Goal: Transaction & Acquisition: Purchase product/service

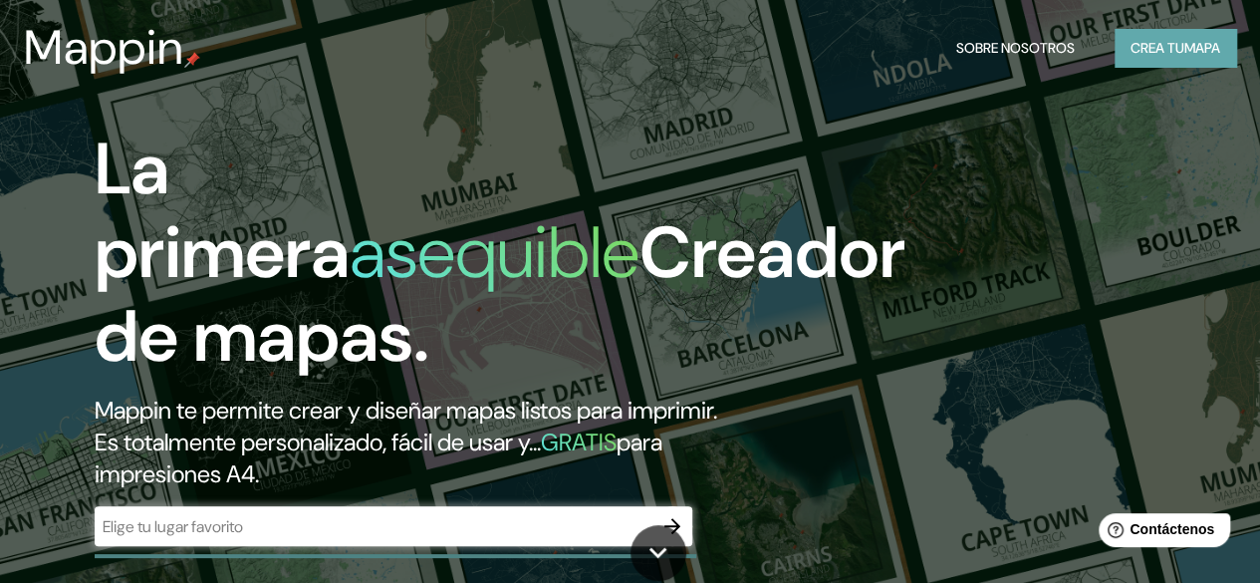
click at [1157, 47] on font "Crea tu" at bounding box center [1157, 48] width 54 height 18
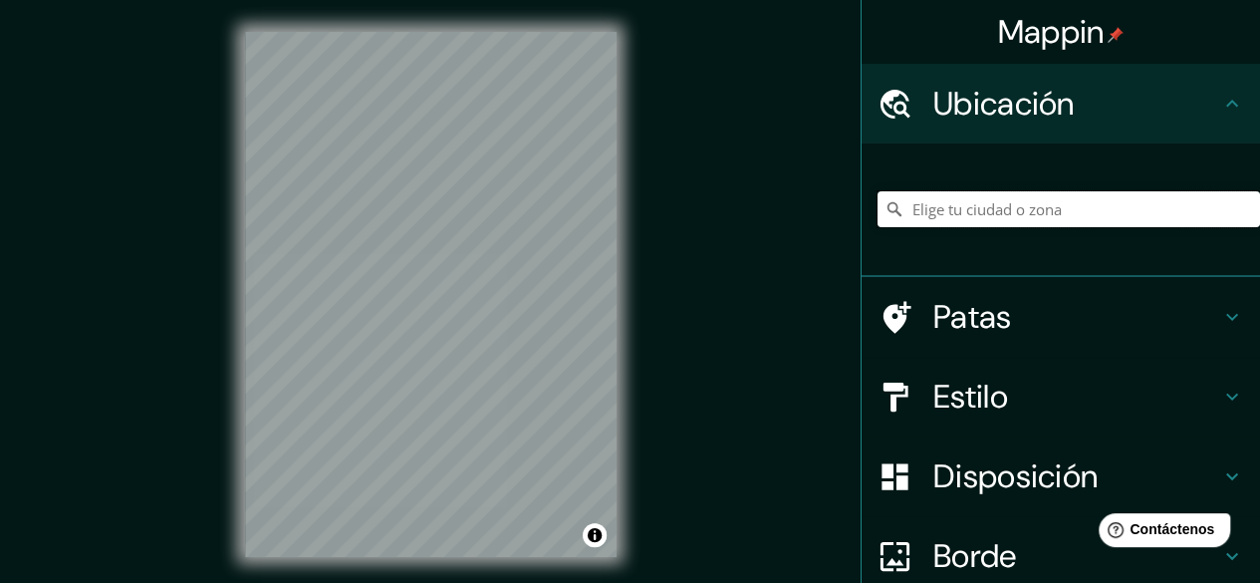
click at [974, 206] on input "Elige tu ciudad o zona" at bounding box center [1068, 209] width 382 height 36
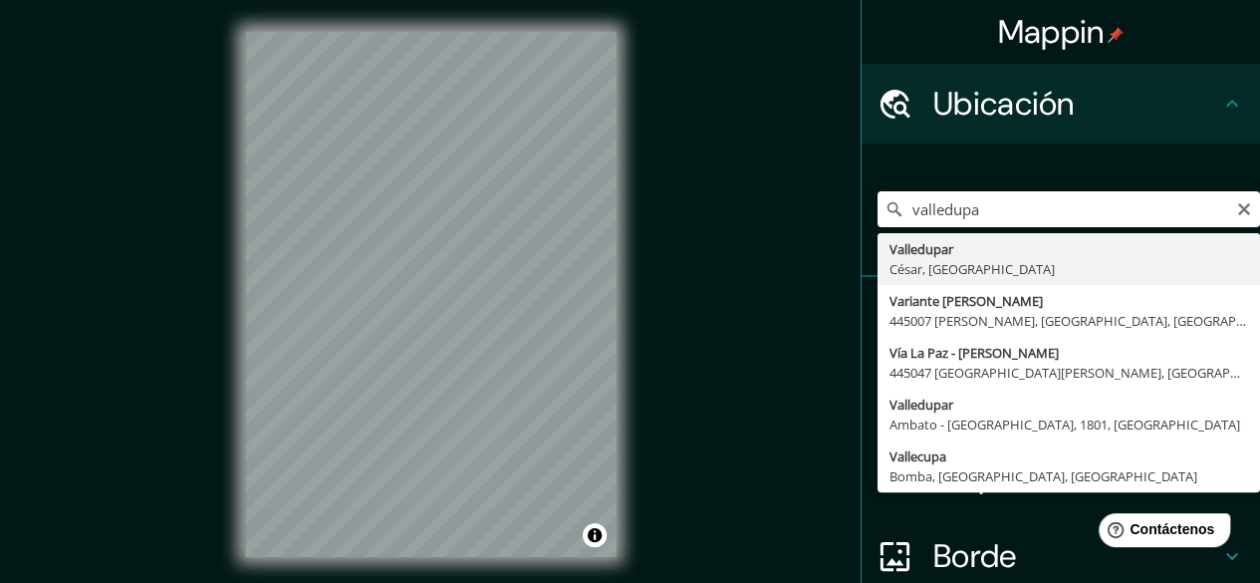
type input "Valledupar, [GEOGRAPHIC_DATA], [GEOGRAPHIC_DATA]"
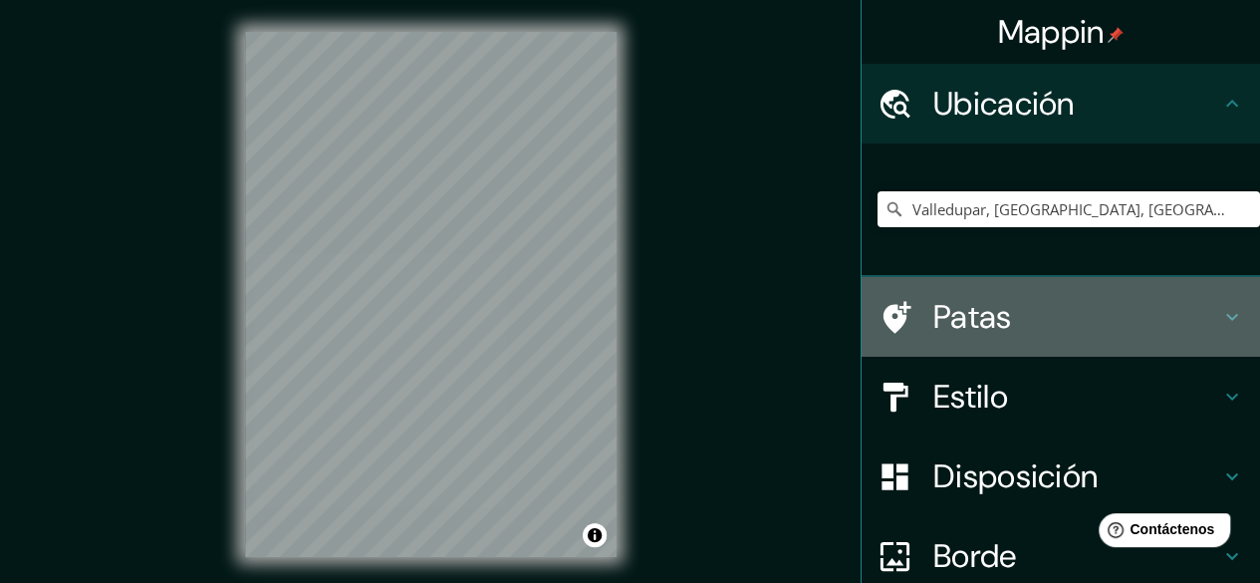
click at [964, 328] on font "Patas" at bounding box center [972, 317] width 79 height 42
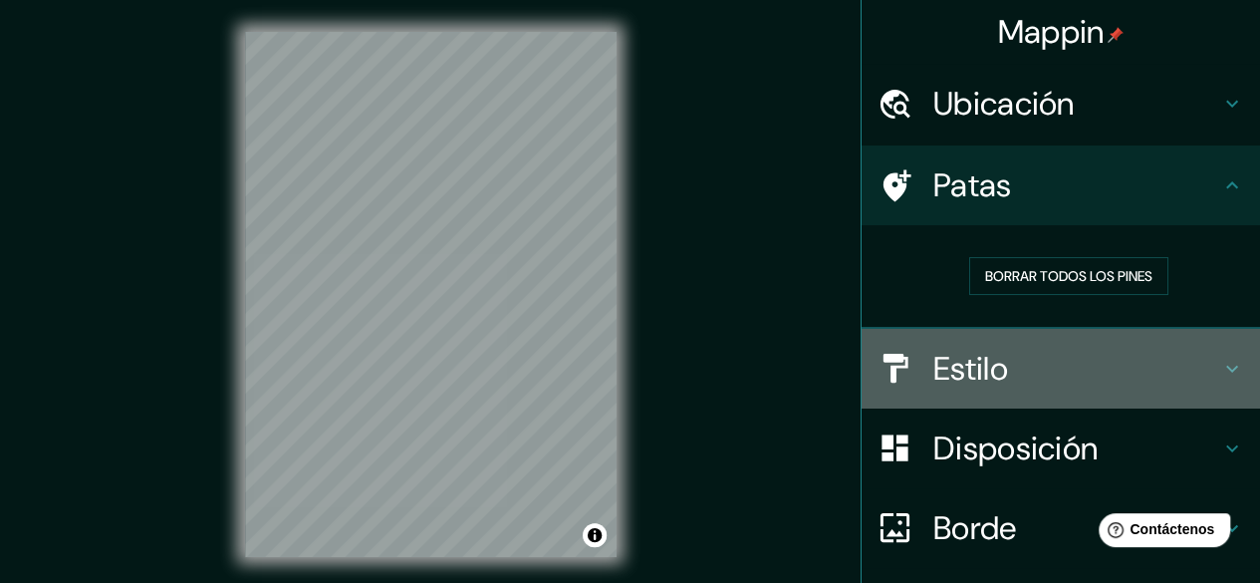
click at [972, 357] on font "Estilo" at bounding box center [970, 369] width 75 height 42
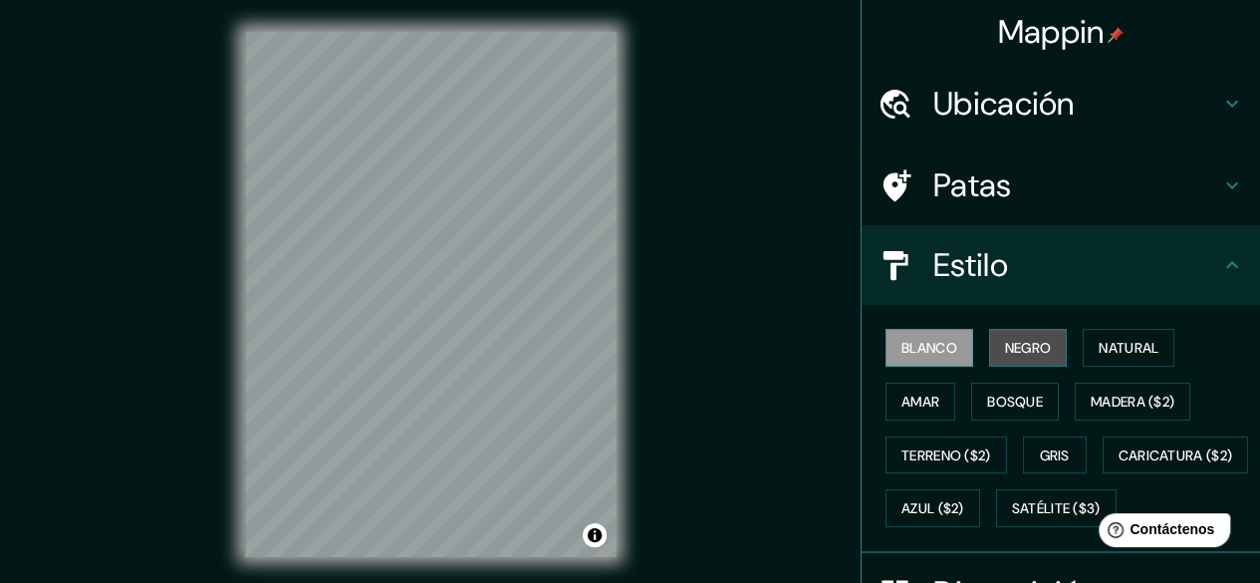
click at [1014, 344] on font "Negro" at bounding box center [1028, 348] width 47 height 18
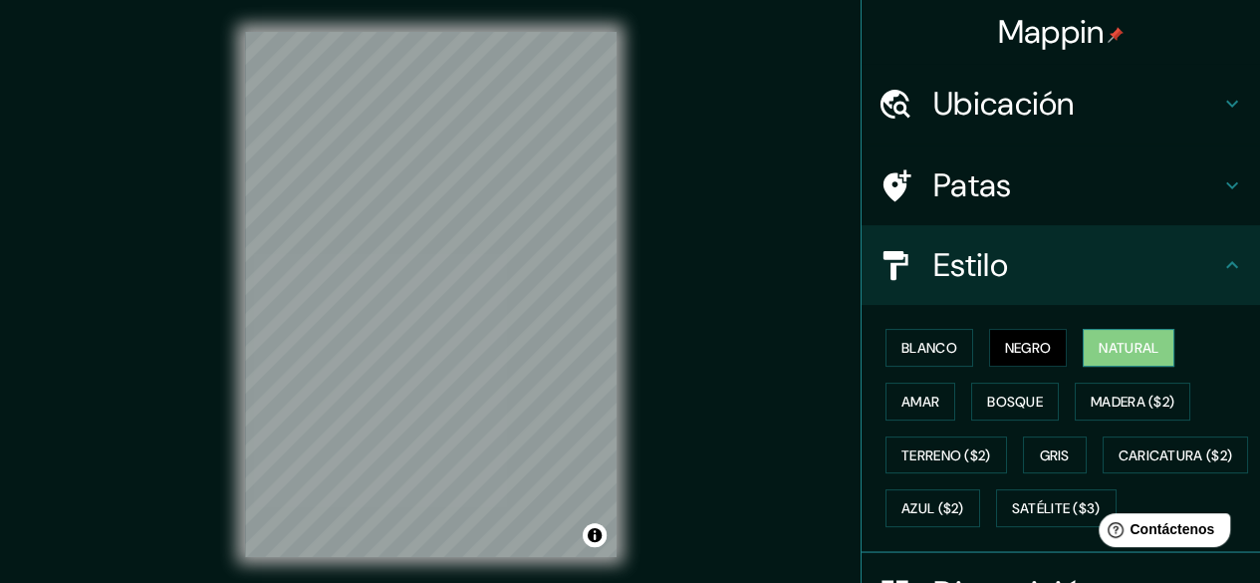
click at [1098, 341] on font "Natural" at bounding box center [1128, 348] width 60 height 18
click at [921, 392] on font "Amar" at bounding box center [920, 401] width 38 height 18
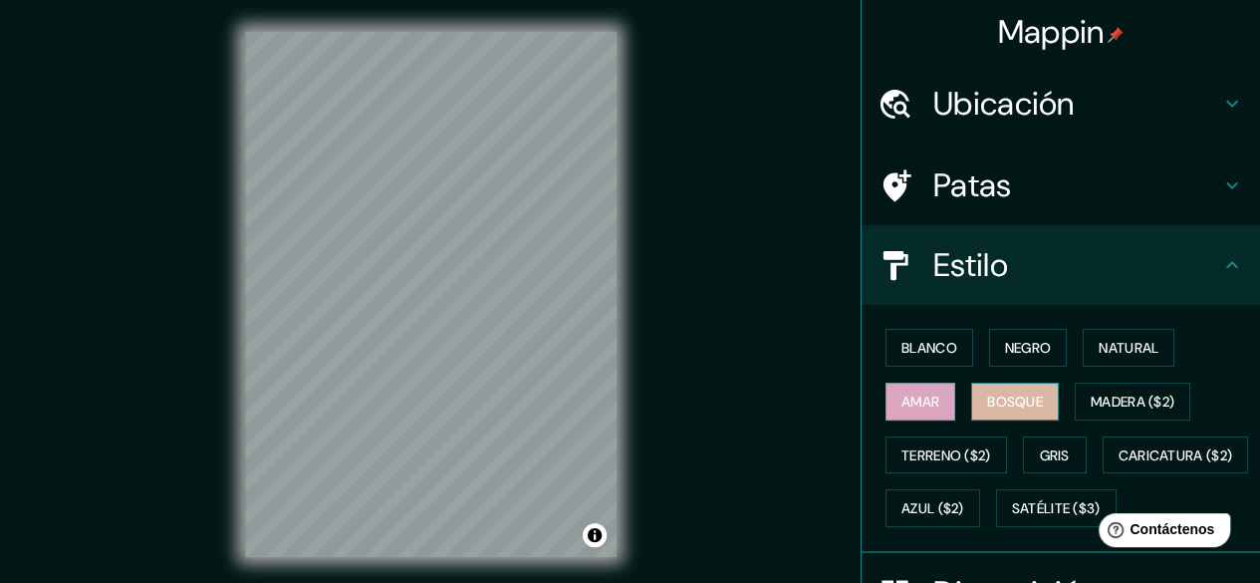
click at [1024, 411] on font "Bosque" at bounding box center [1015, 401] width 56 height 26
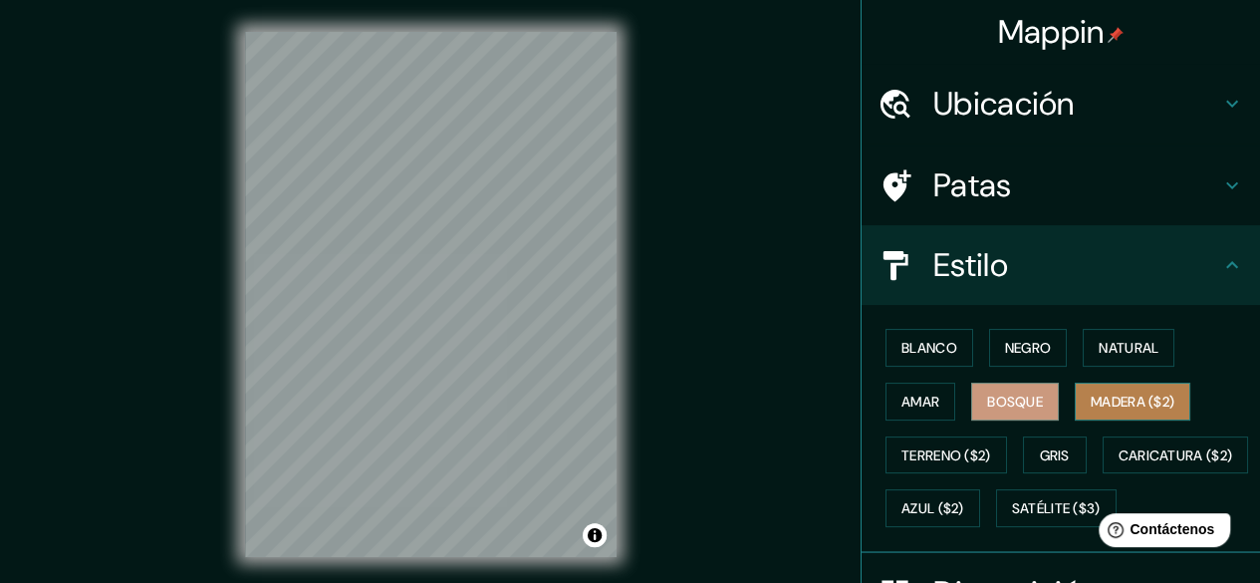
click at [1107, 399] on font "Madera ($2)" at bounding box center [1132, 401] width 84 height 18
click at [1018, 396] on font "Bosque" at bounding box center [1015, 401] width 56 height 18
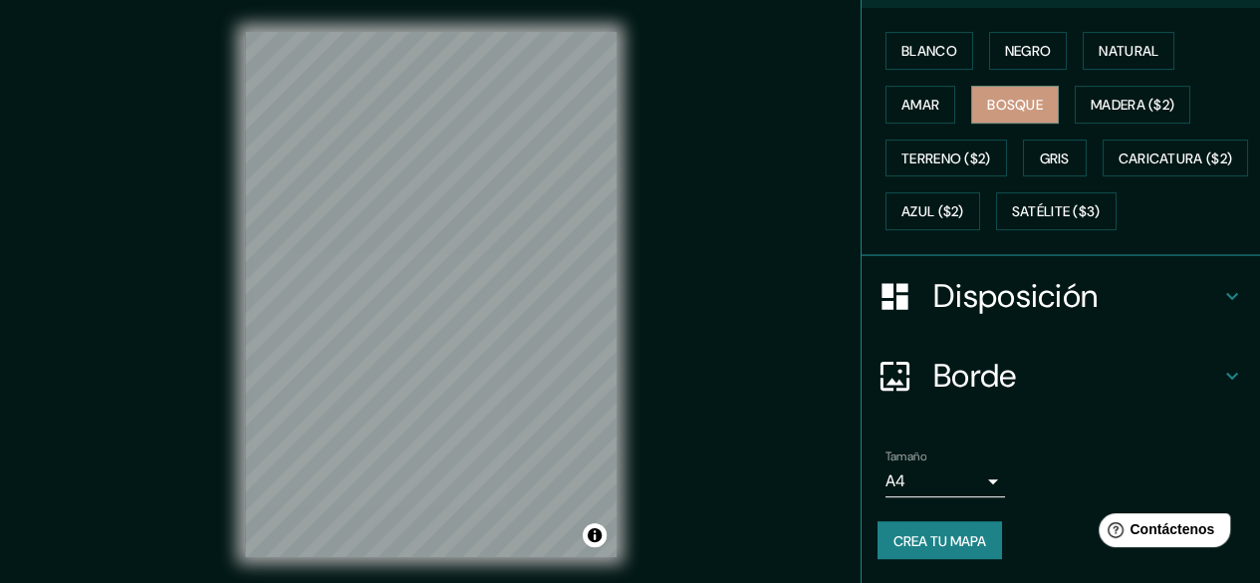
scroll to position [281, 0]
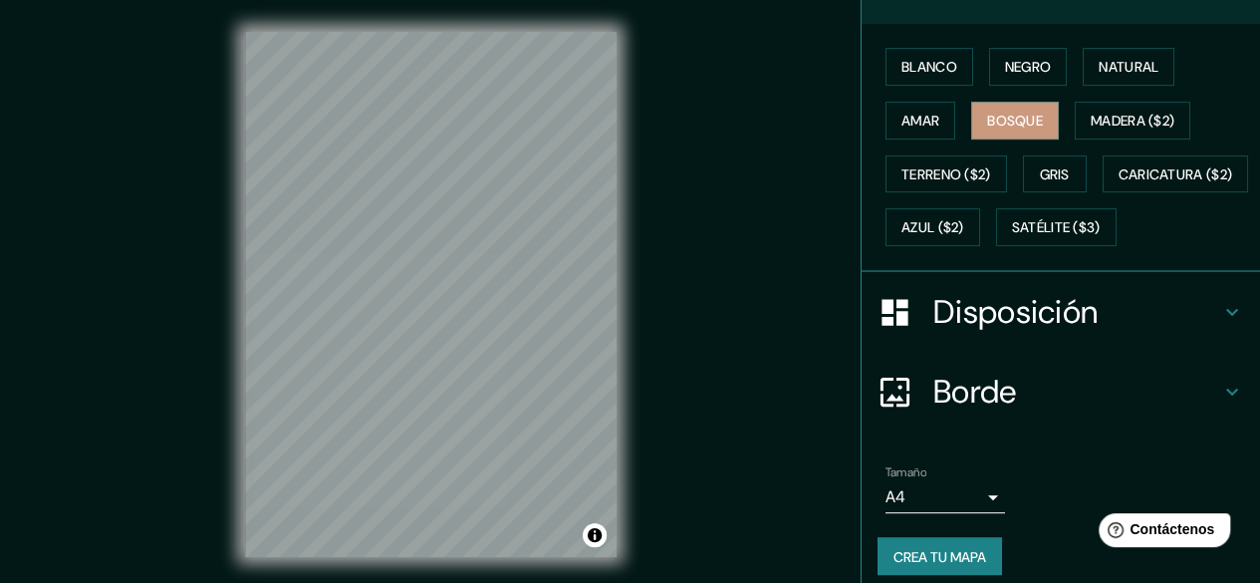
click at [1049, 411] on h4 "Borde" at bounding box center [1076, 391] width 287 height 40
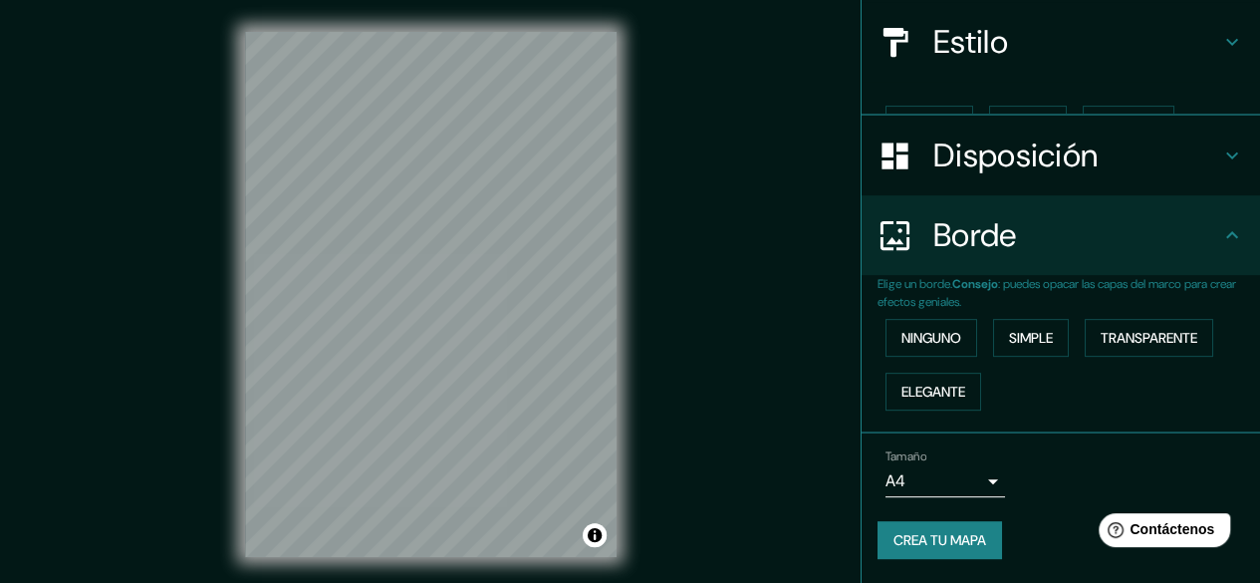
scroll to position [188, 0]
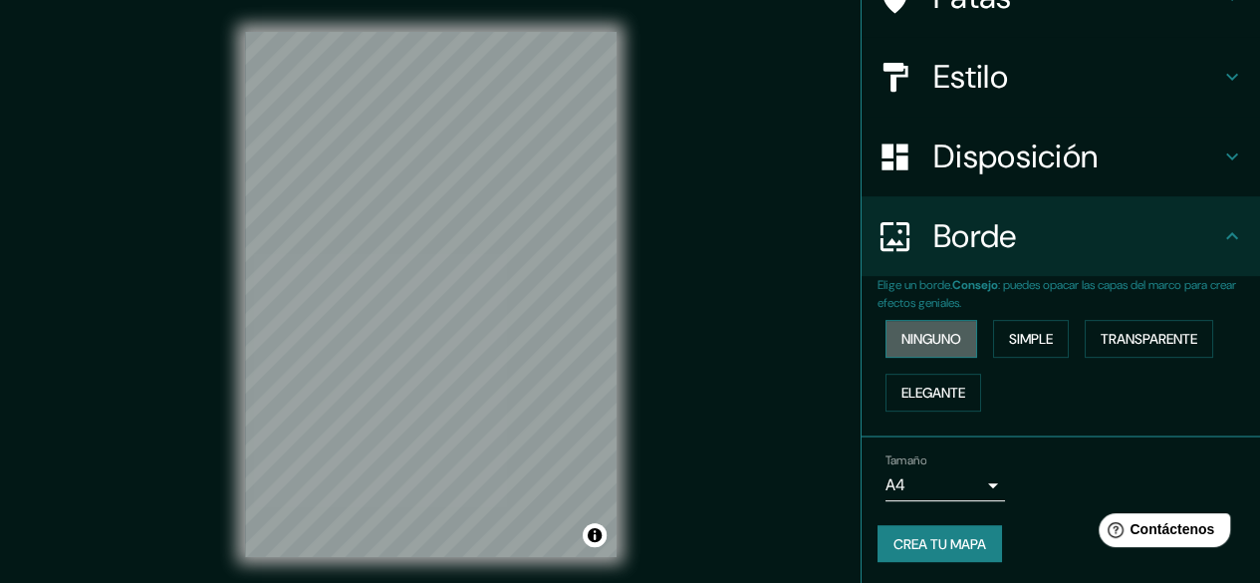
click at [945, 343] on font "Ninguno" at bounding box center [931, 339] width 60 height 18
click at [1036, 338] on font "Simple" at bounding box center [1031, 339] width 44 height 18
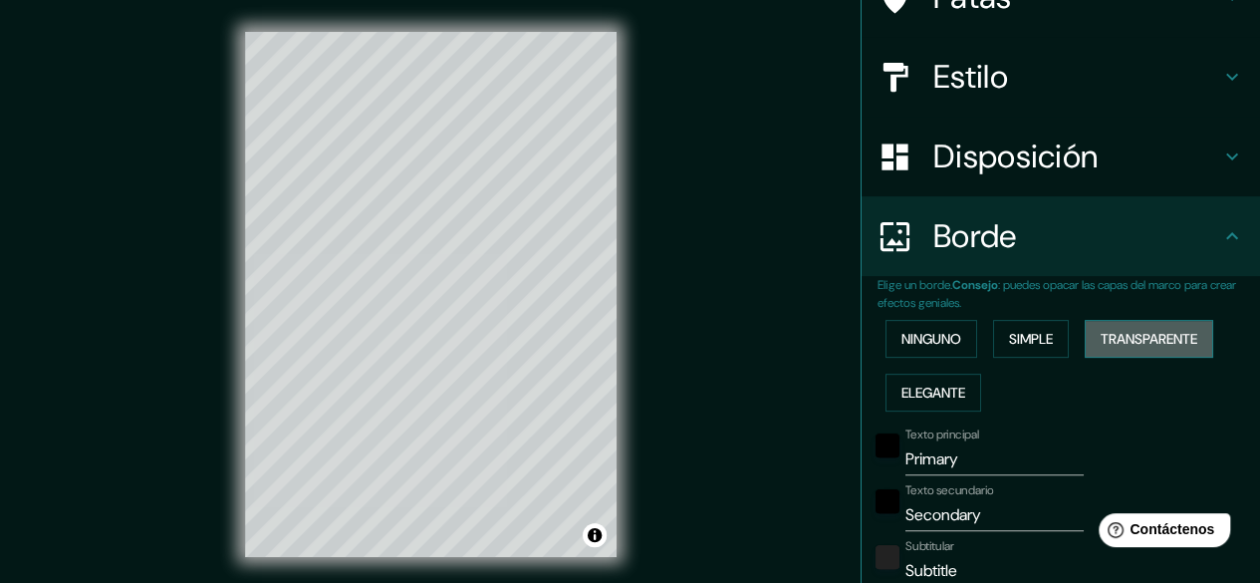
click at [1123, 326] on font "Transparente" at bounding box center [1148, 339] width 97 height 26
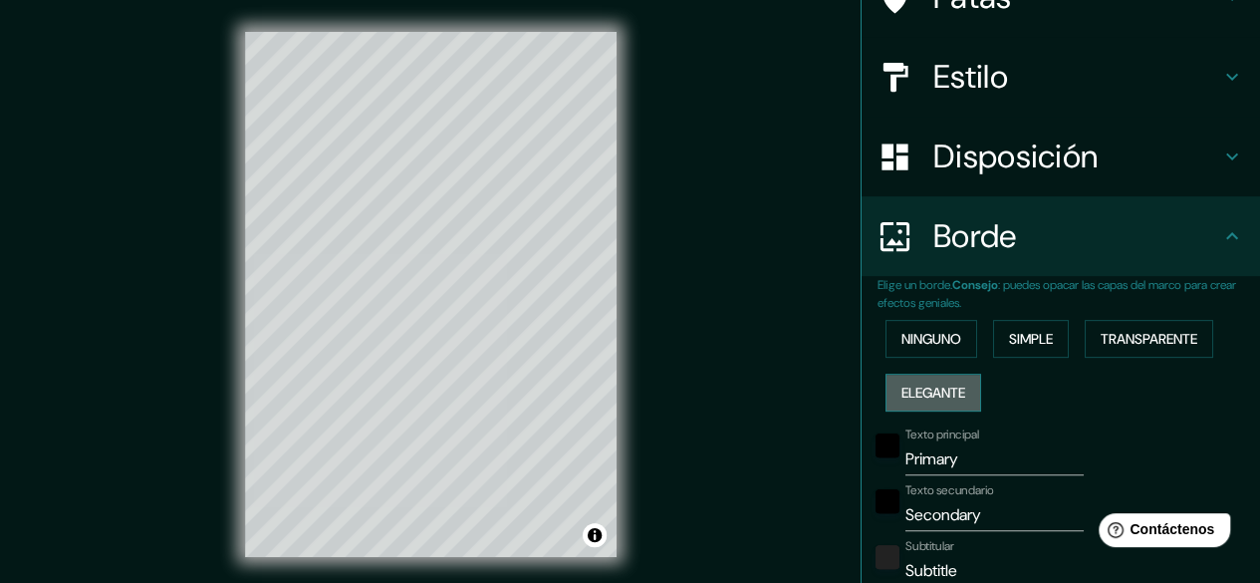
click at [966, 383] on button "Elegante" at bounding box center [933, 392] width 96 height 38
click at [1050, 325] on button "Simple" at bounding box center [1031, 339] width 76 height 38
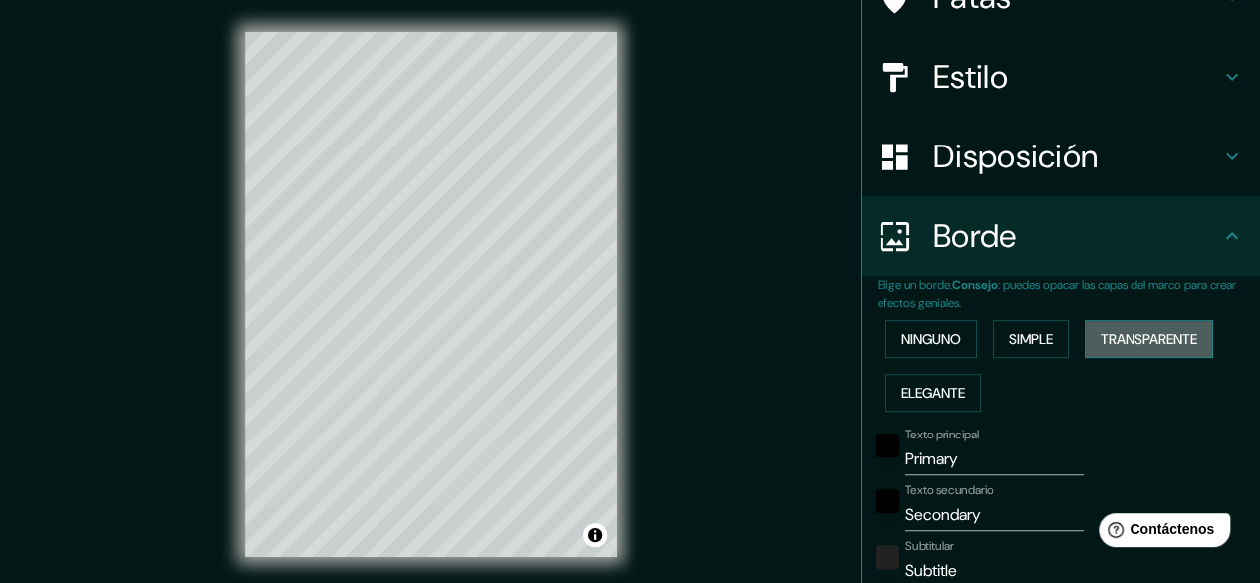
click at [1100, 346] on font "Transparente" at bounding box center [1148, 339] width 97 height 18
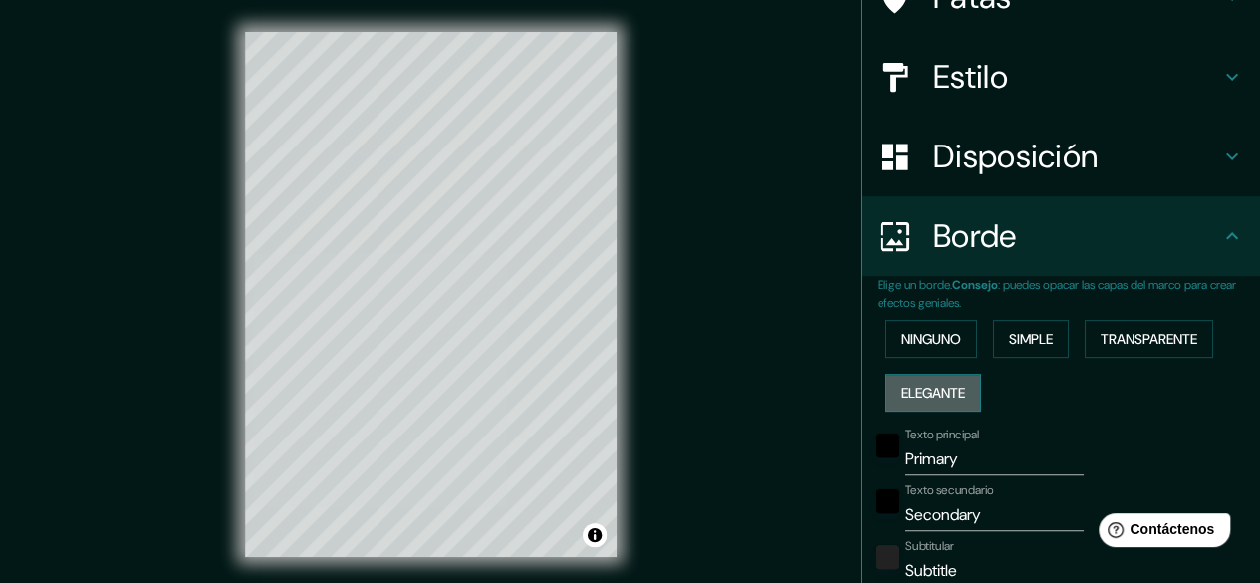
click at [956, 407] on button "Elegante" at bounding box center [933, 392] width 96 height 38
click at [951, 331] on button "Ninguno" at bounding box center [931, 339] width 92 height 38
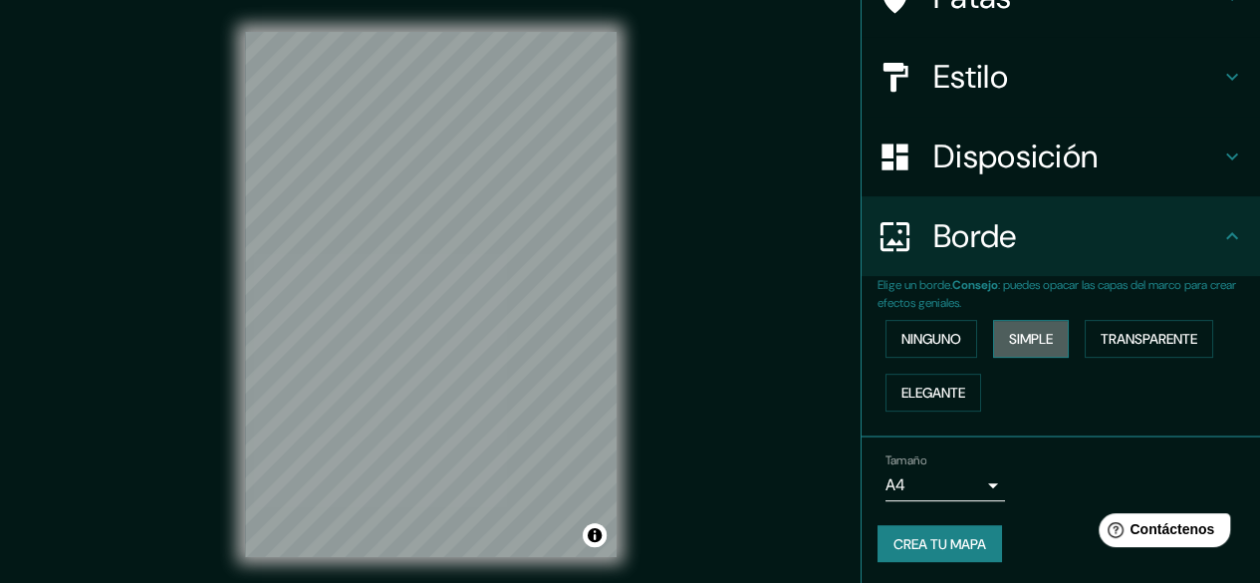
click at [1009, 332] on font "Simple" at bounding box center [1031, 339] width 44 height 18
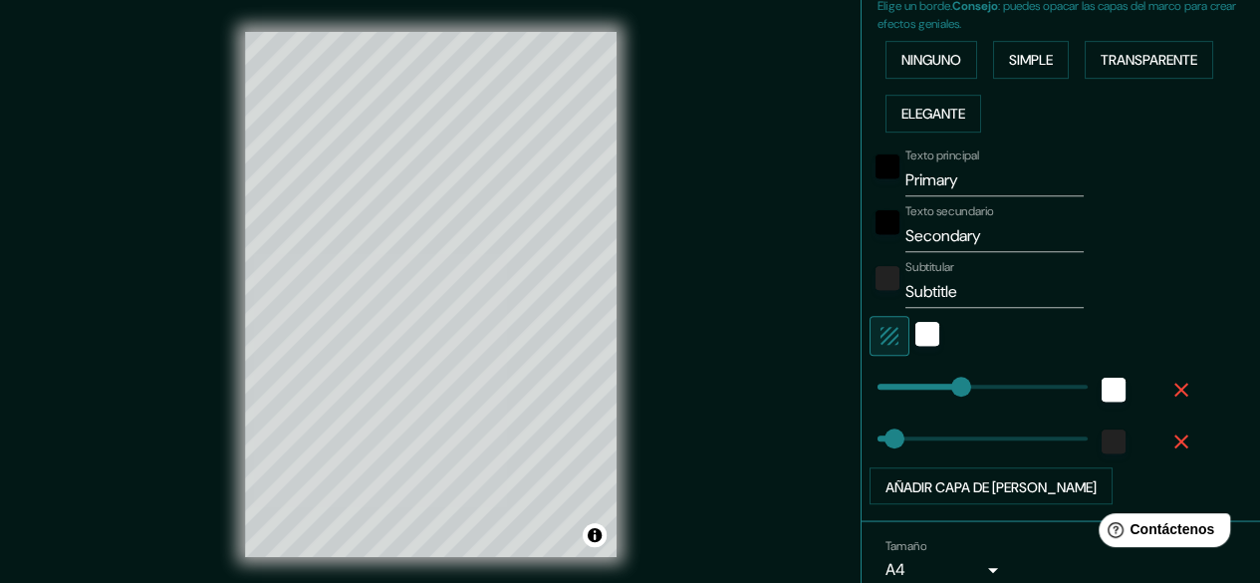
scroll to position [478, 0]
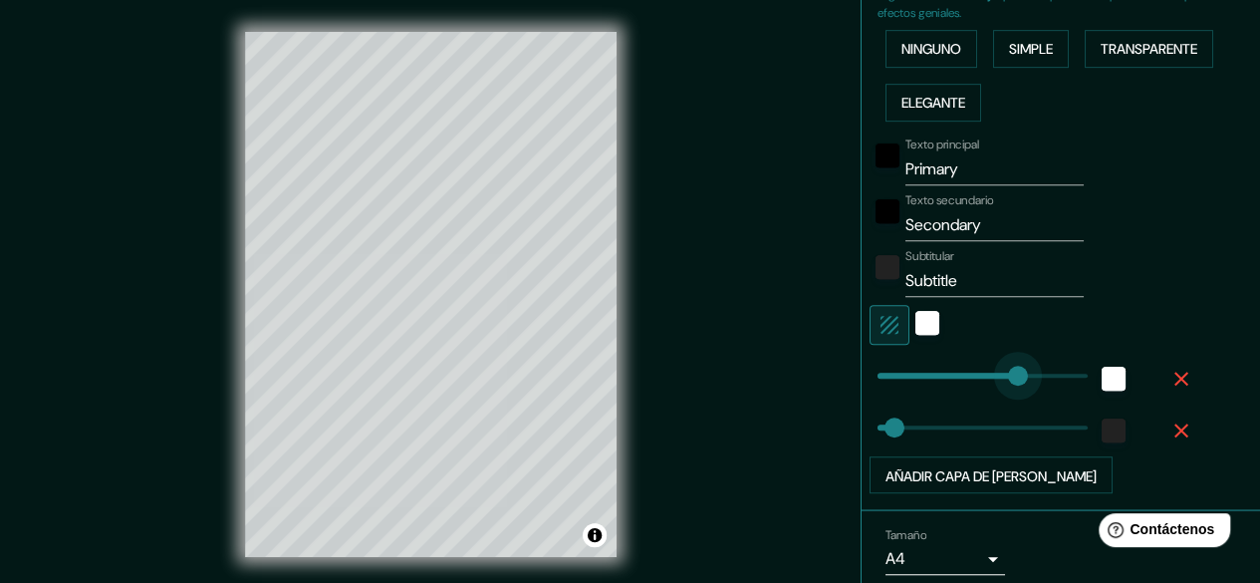
type input "224"
drag, startPoint x: 930, startPoint y: 383, endPoint x: 988, endPoint y: 384, distance: 57.8
type input "30"
type input "224"
type input "86"
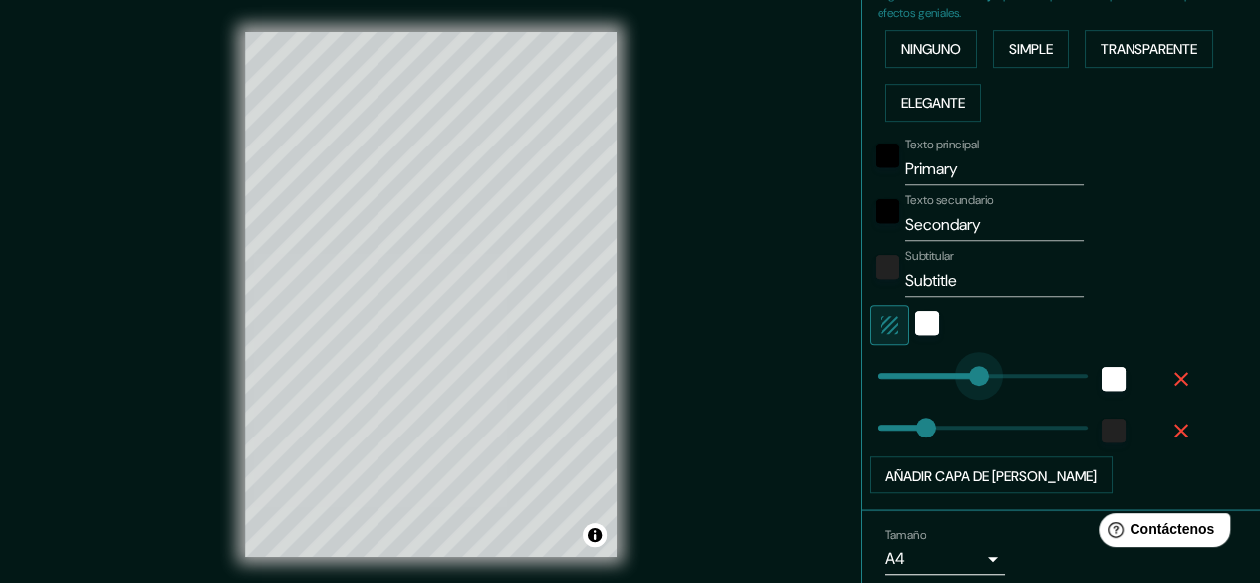
type input "143"
drag, startPoint x: 963, startPoint y: 377, endPoint x: 942, endPoint y: 375, distance: 21.0
type input "0"
drag, startPoint x: 898, startPoint y: 412, endPoint x: 857, endPoint y: 412, distance: 40.8
type input "309"
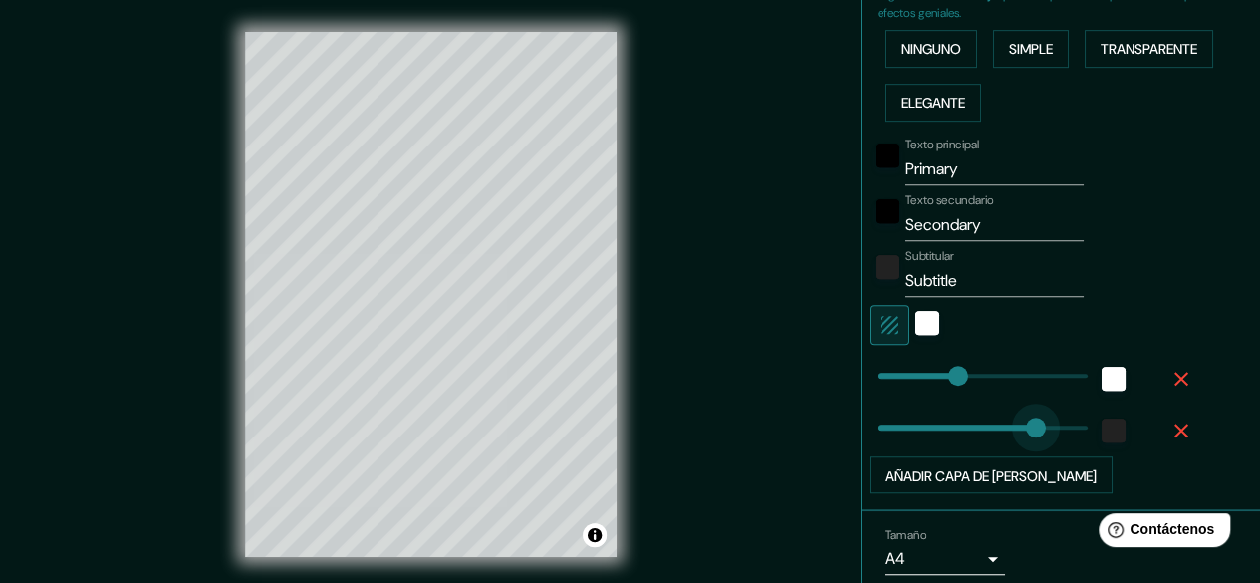
drag, startPoint x: 858, startPoint y: 412, endPoint x: 1054, endPoint y: 427, distance: 195.8
type input "159"
drag, startPoint x: 1036, startPoint y: 427, endPoint x: 951, endPoint y: 422, distance: 84.8
type input "114"
drag, startPoint x: 951, startPoint y: 422, endPoint x: 926, endPoint y: 419, distance: 25.1
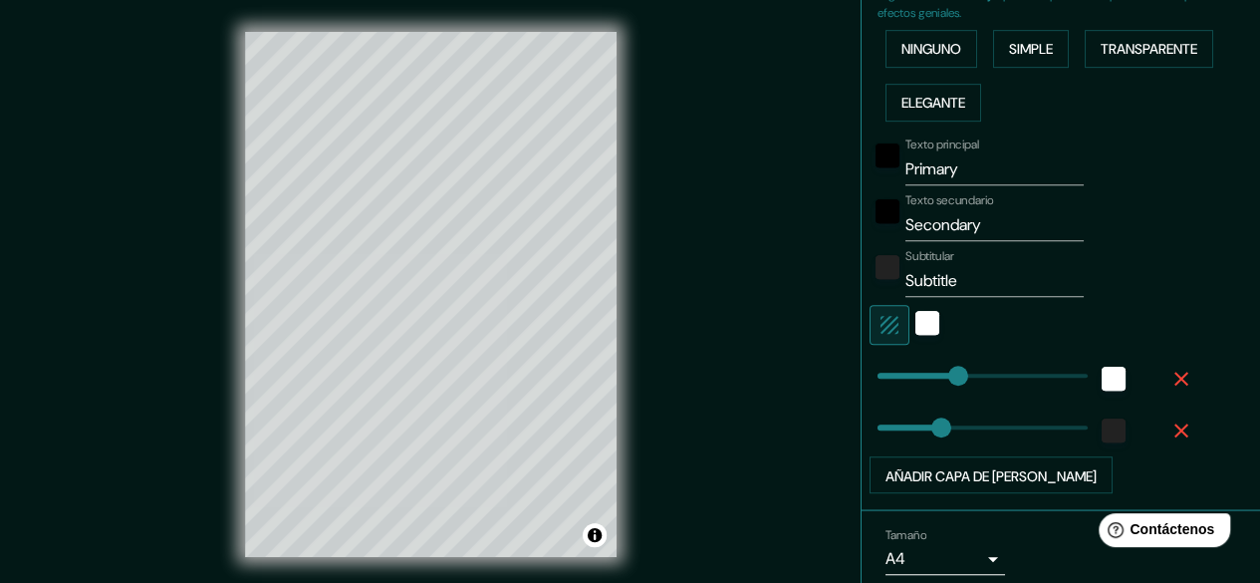
type input "132"
type input "84"
type input "51"
type input "35"
type input "184"
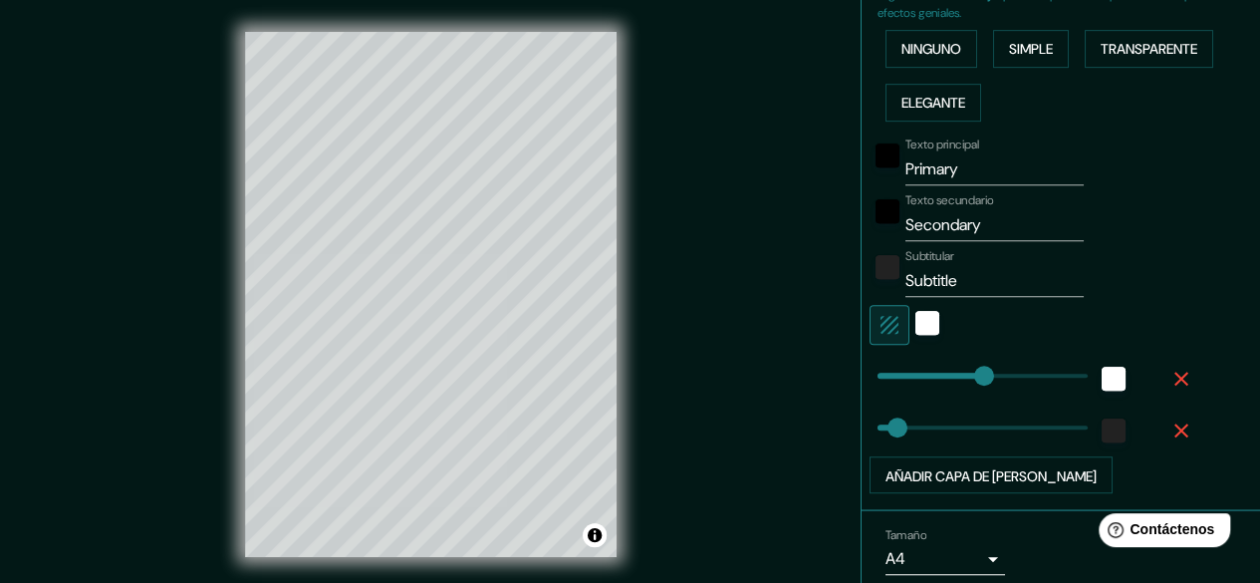
type input "129"
type input "148"
type input "176"
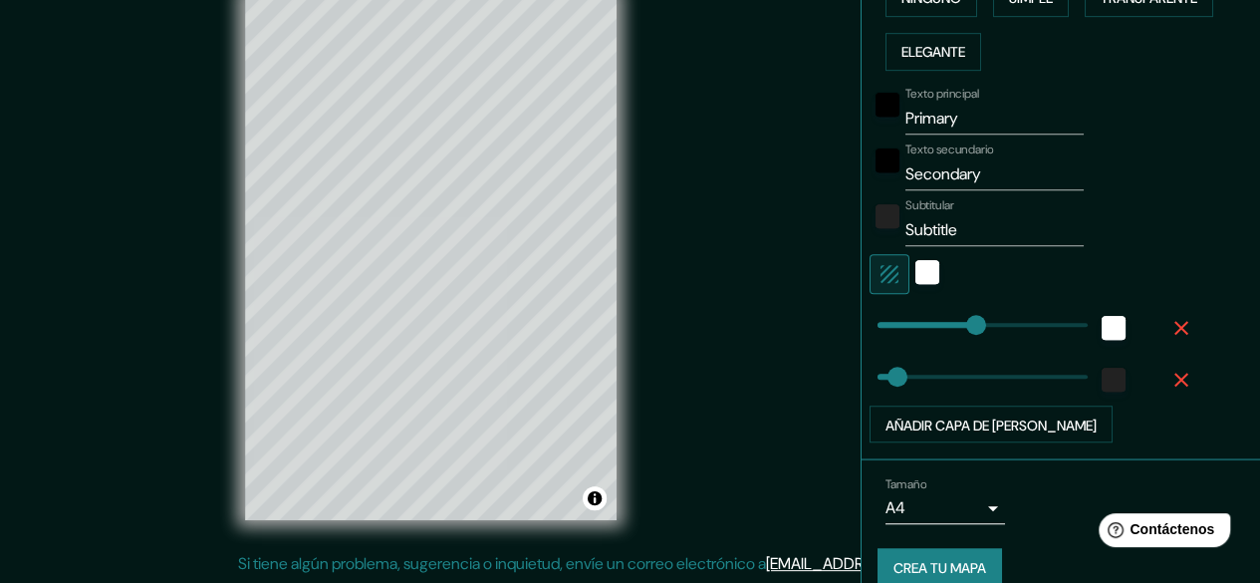
scroll to position [551, 0]
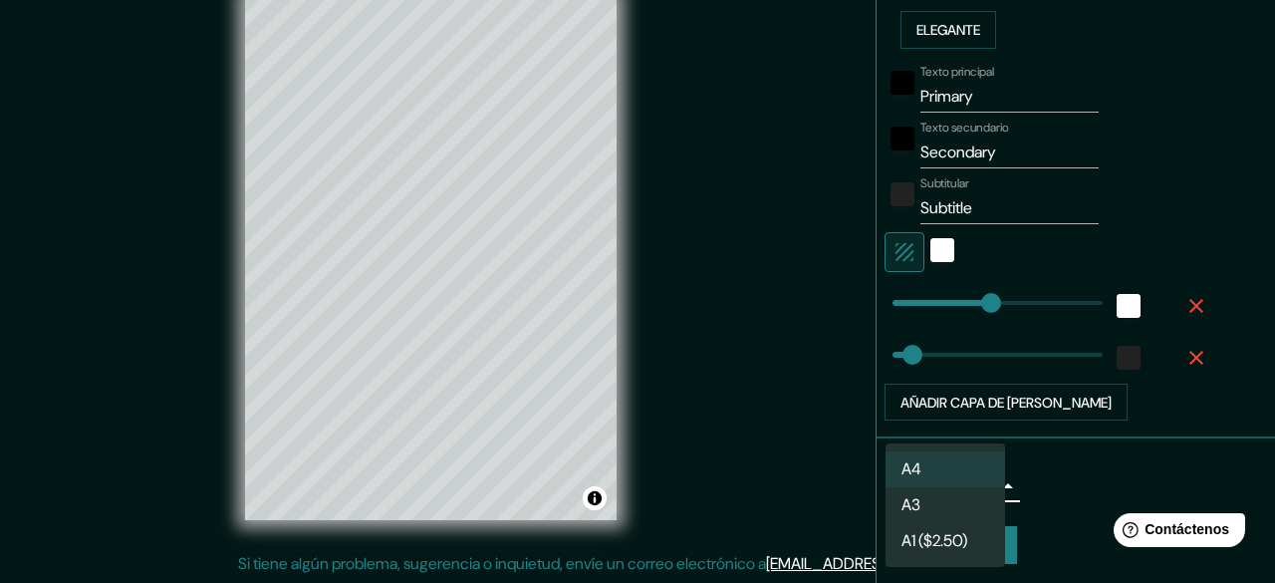
click at [974, 481] on body "Mappin Ubicación Valledupar, [GEOGRAPHIC_DATA], [GEOGRAPHIC_DATA] Patas Estilo …" at bounding box center [637, 254] width 1275 height 583
click at [960, 503] on li "A3" at bounding box center [944, 506] width 119 height 37
click at [978, 483] on body "Mappin Ubicación Valledupar, [GEOGRAPHIC_DATA], [GEOGRAPHIC_DATA] Patas Estilo …" at bounding box center [637, 254] width 1275 height 583
click at [952, 469] on li "A4" at bounding box center [944, 469] width 119 height 37
type input "single"
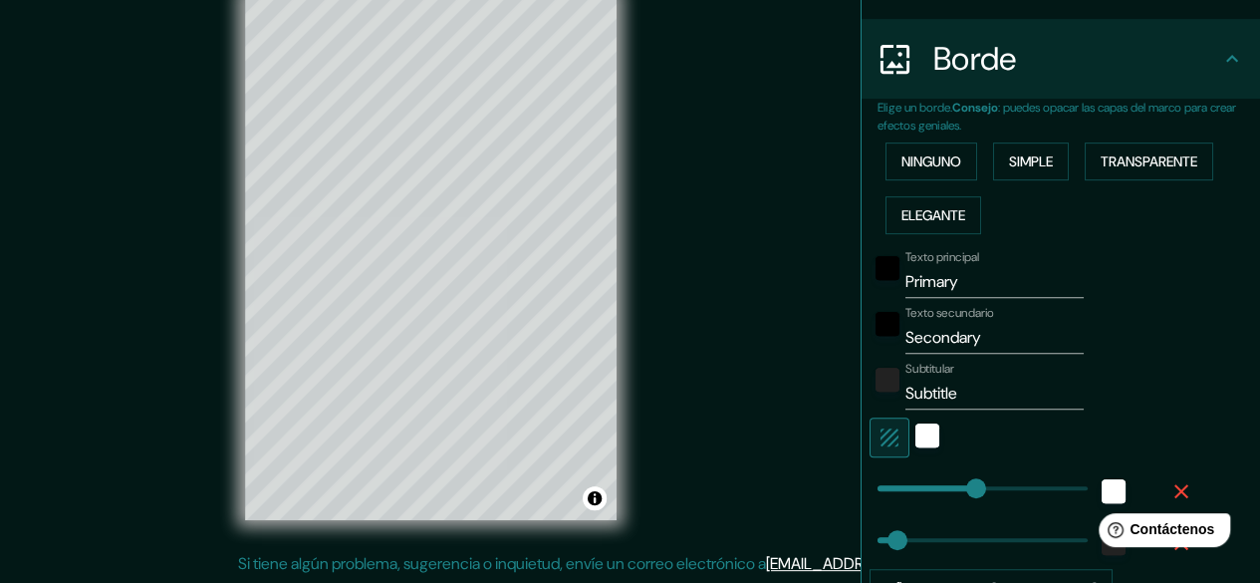
scroll to position [312, 0]
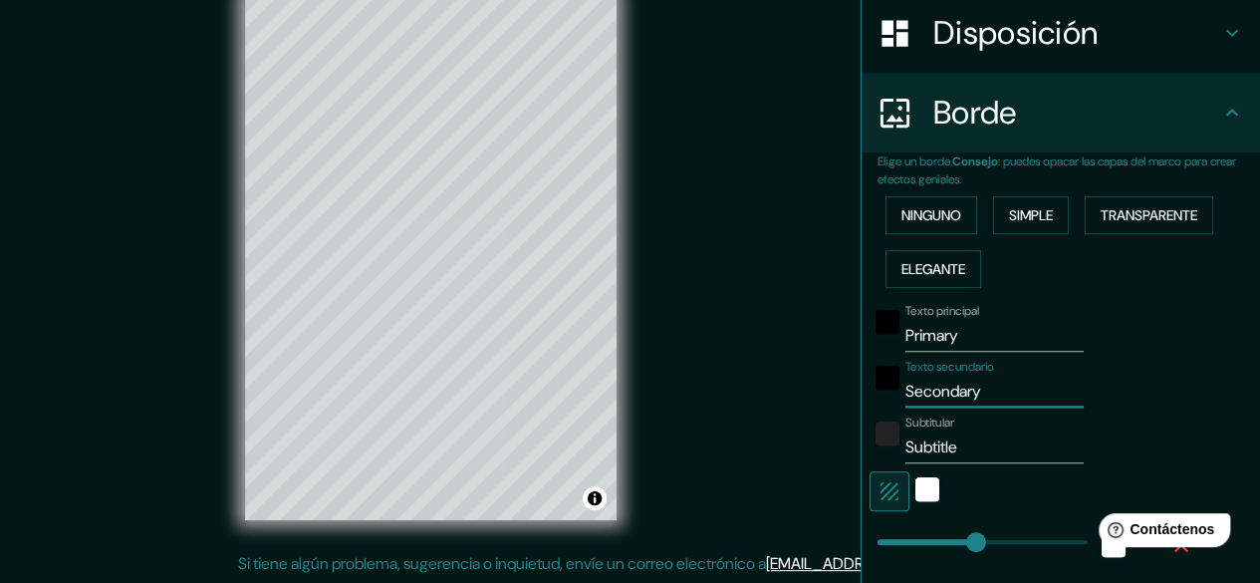
click at [957, 393] on input "Secondary" at bounding box center [994, 391] width 178 height 32
drag, startPoint x: 966, startPoint y: 330, endPoint x: 889, endPoint y: 329, distance: 76.7
click at [905, 329] on input "Primary" at bounding box center [994, 336] width 178 height 32
type input "VALLEDUPAR"
click at [971, 383] on input "Secondary" at bounding box center [994, 391] width 178 height 32
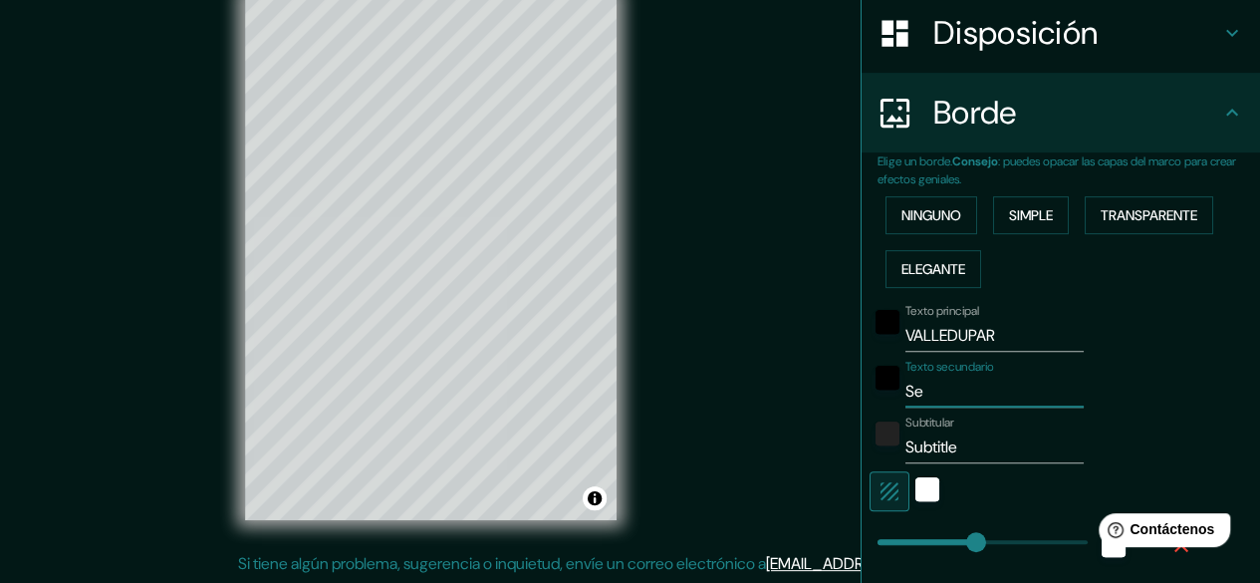
type input "S"
type input "CESAR"
click at [951, 447] on input "Subtitle" at bounding box center [994, 447] width 178 height 32
type input "S"
type input "MAPA"
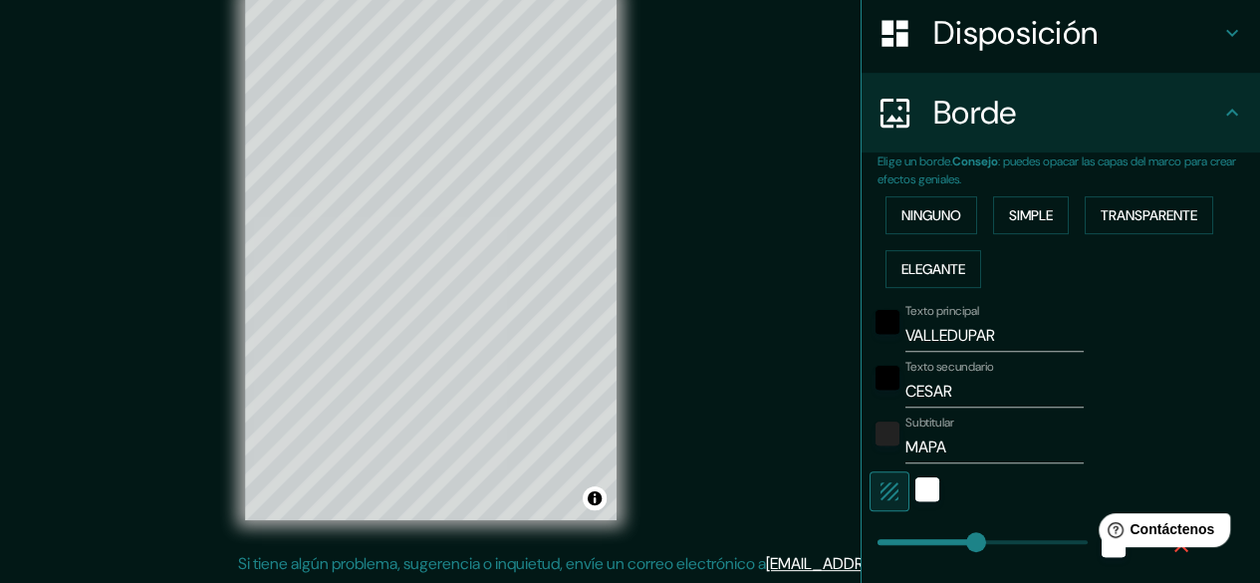
click at [1130, 385] on div "Texto secundario [PERSON_NAME]" at bounding box center [1032, 383] width 327 height 48
